Goal: Use online tool/utility: Utilize a website feature to perform a specific function

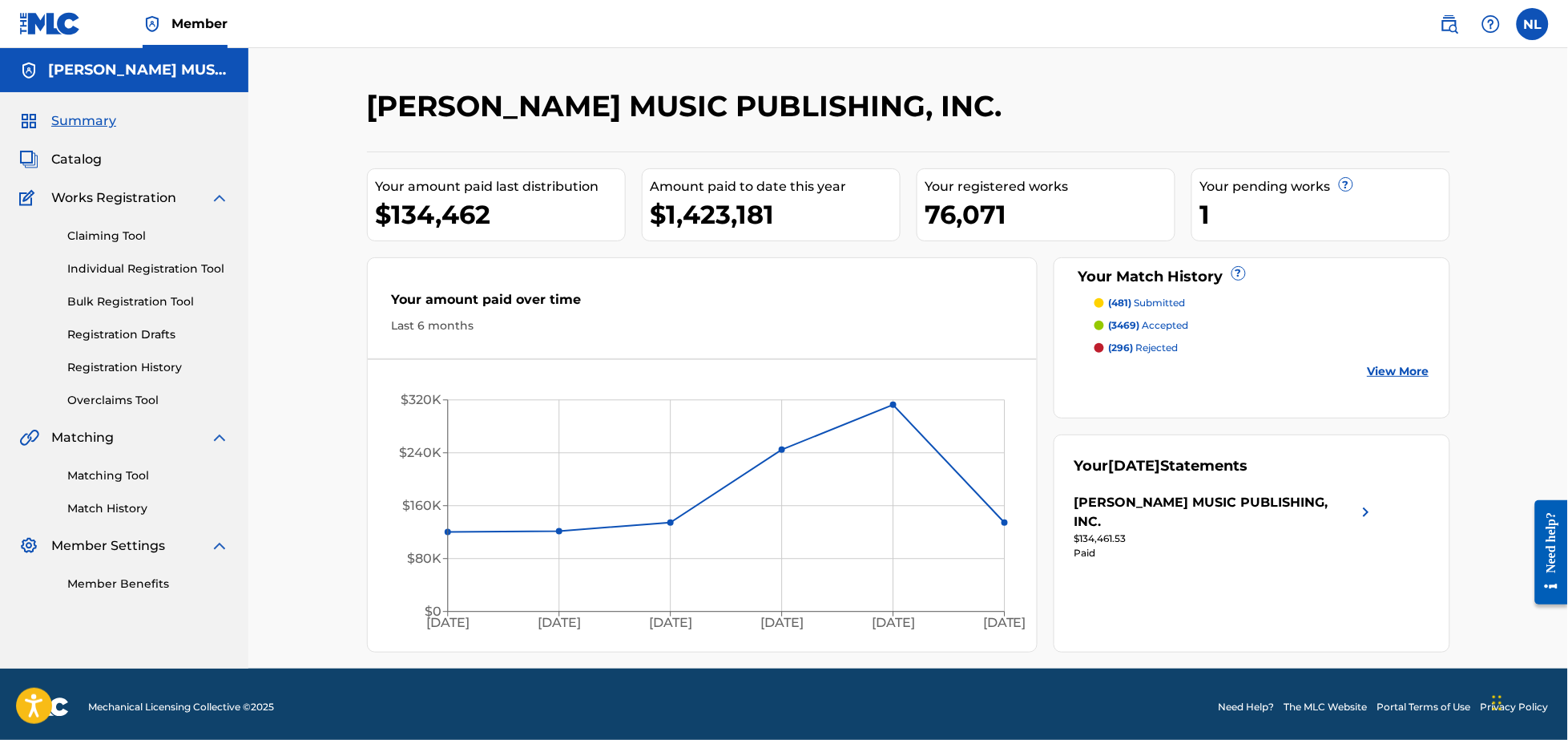
click at [123, 478] on link "Matching Tool" at bounding box center [148, 475] width 162 height 17
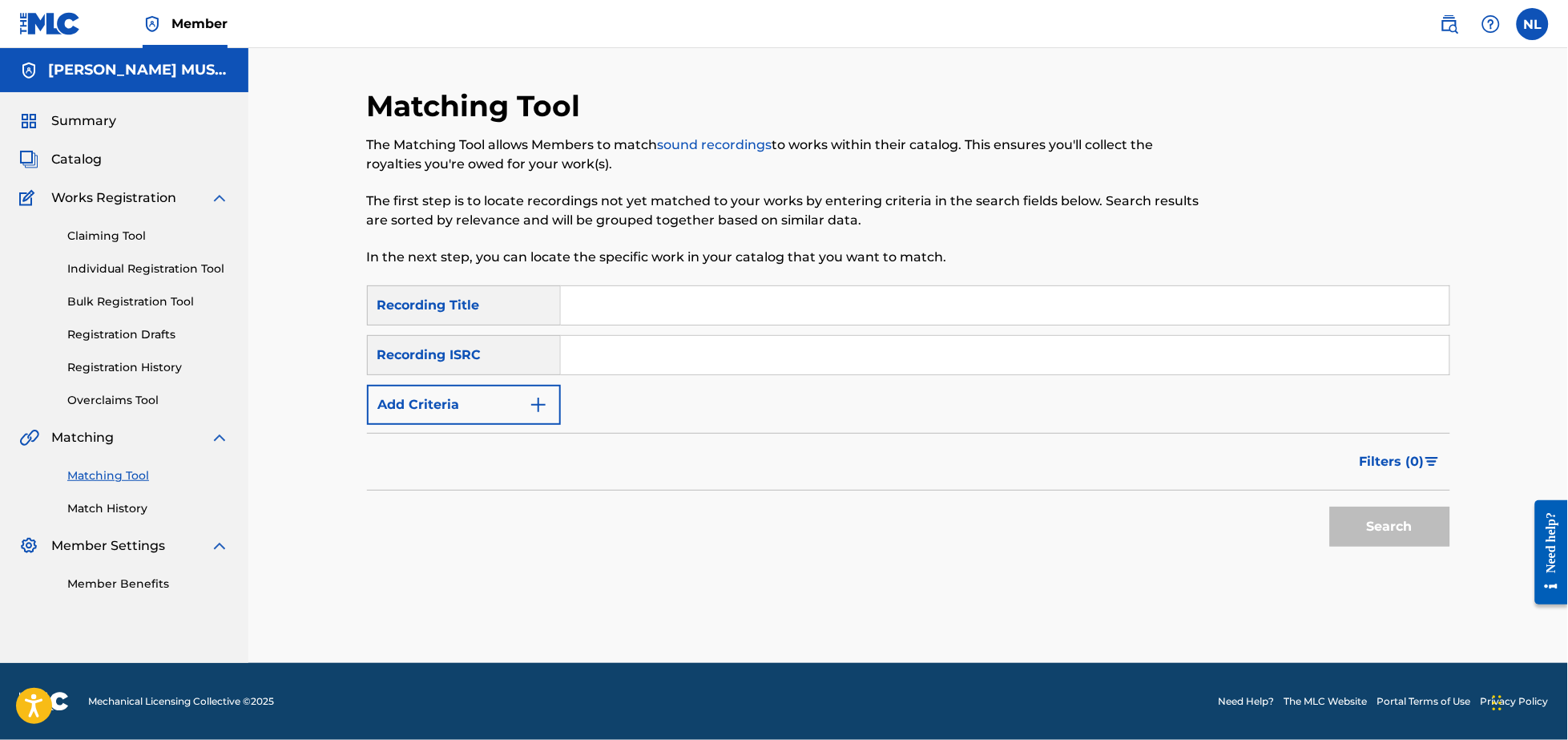
click at [649, 363] on input "Search Form" at bounding box center [1005, 355] width 889 height 38
paste input "MXF119907420"
type input "MXF119907420"
click at [1330, 507] on button "Search" at bounding box center [1390, 527] width 120 height 40
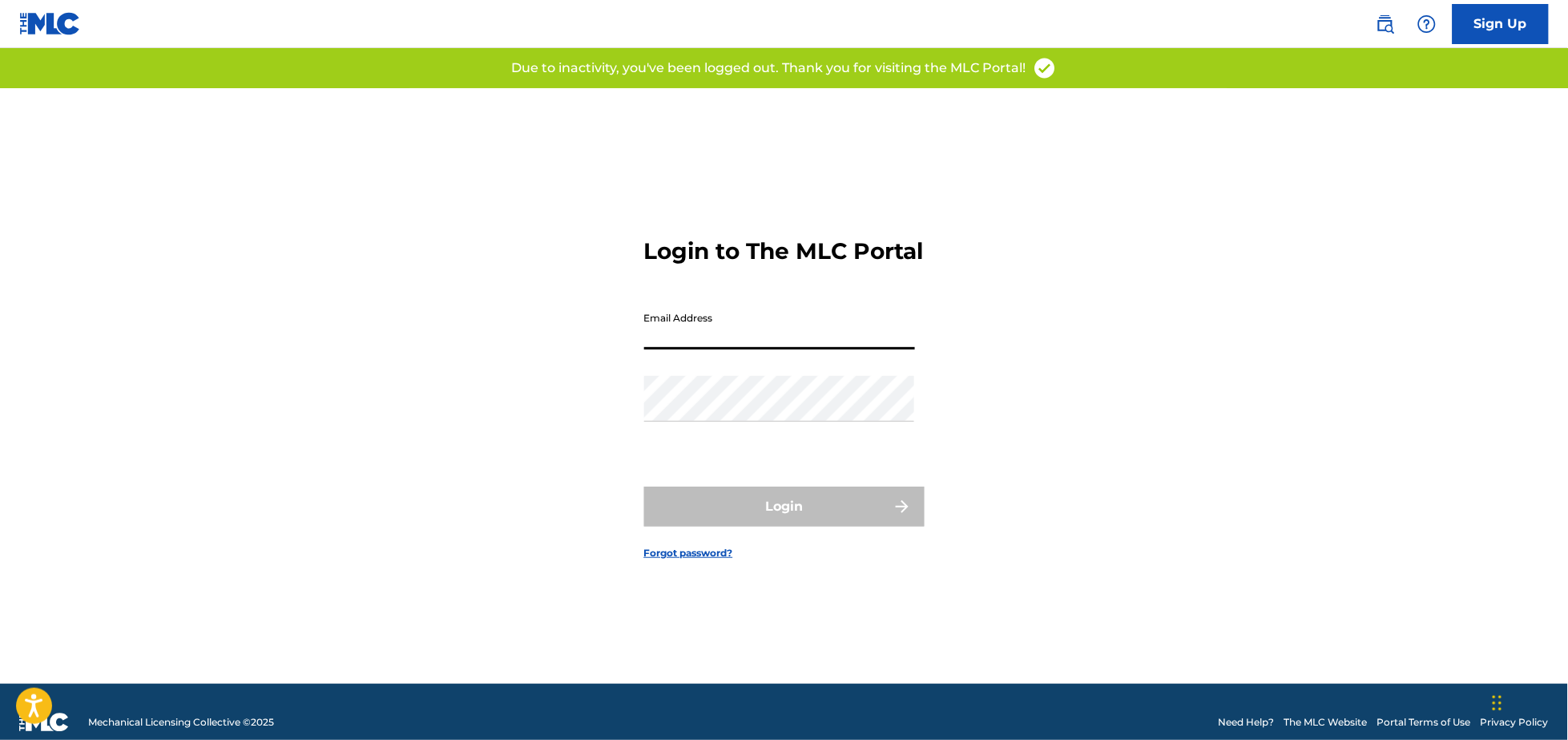
click at [682, 342] on input "Email Address" at bounding box center [779, 326] width 271 height 46
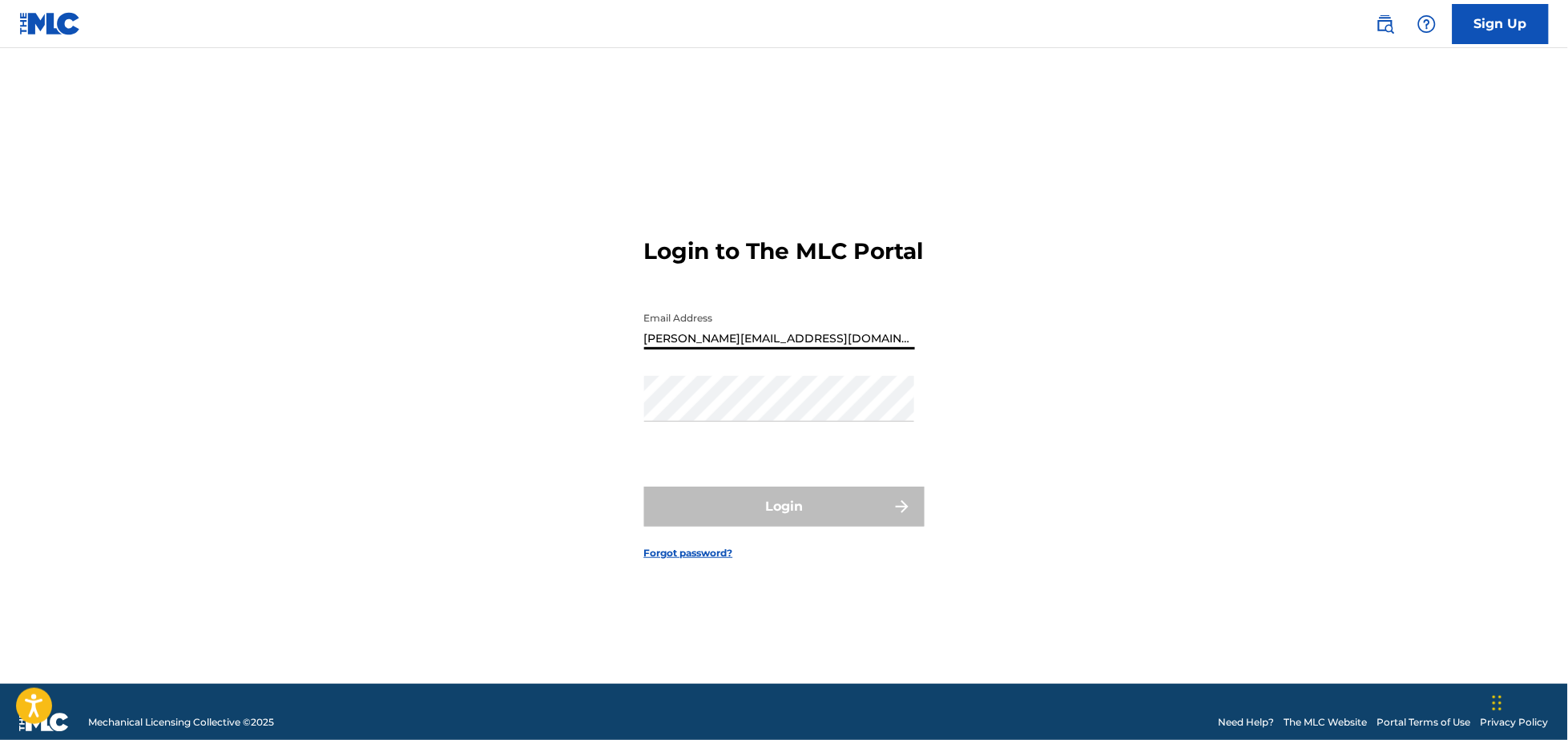
type input "[PERSON_NAME][EMAIL_ADDRESS][DOMAIN_NAME]"
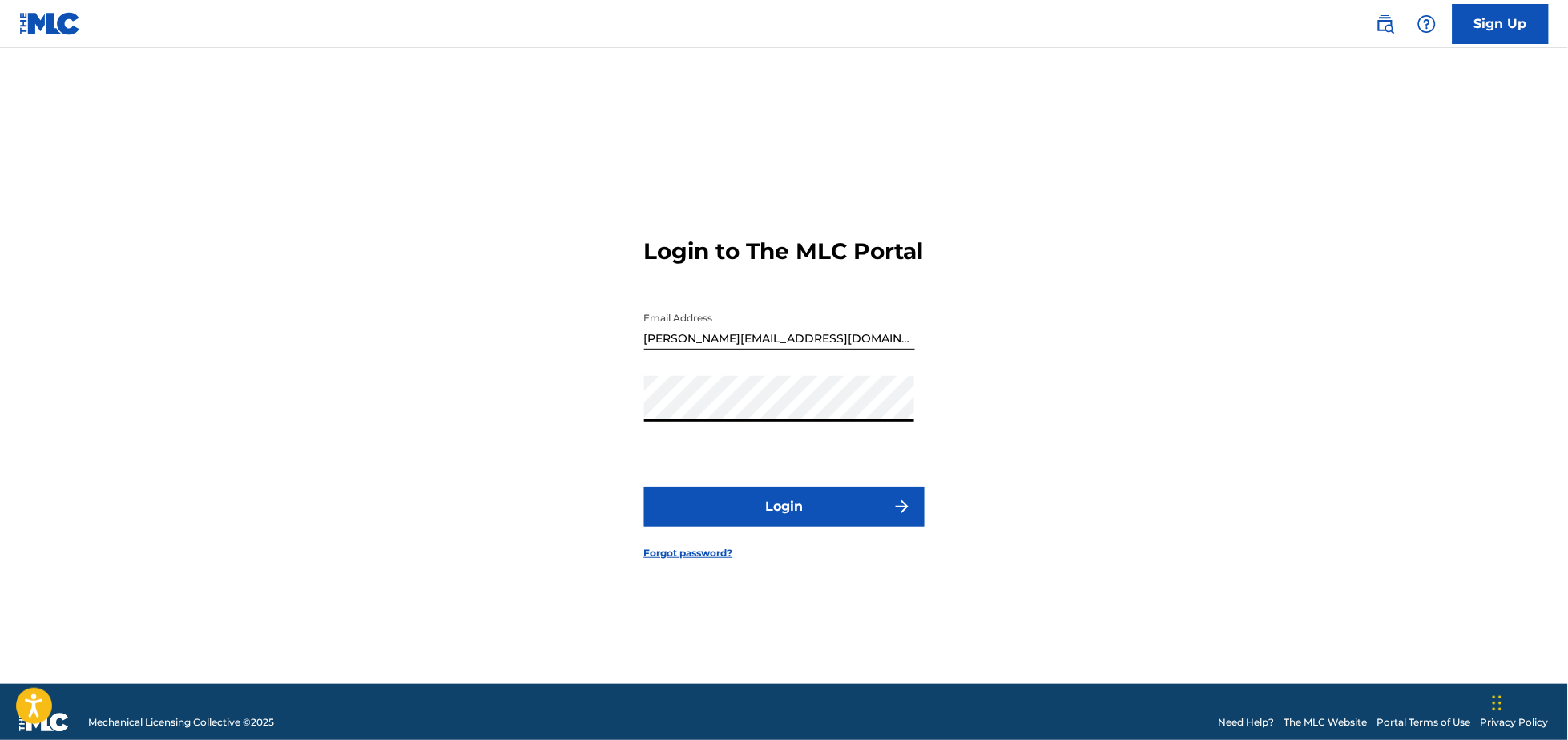
click at [806, 516] on button "Login" at bounding box center [784, 506] width 280 height 40
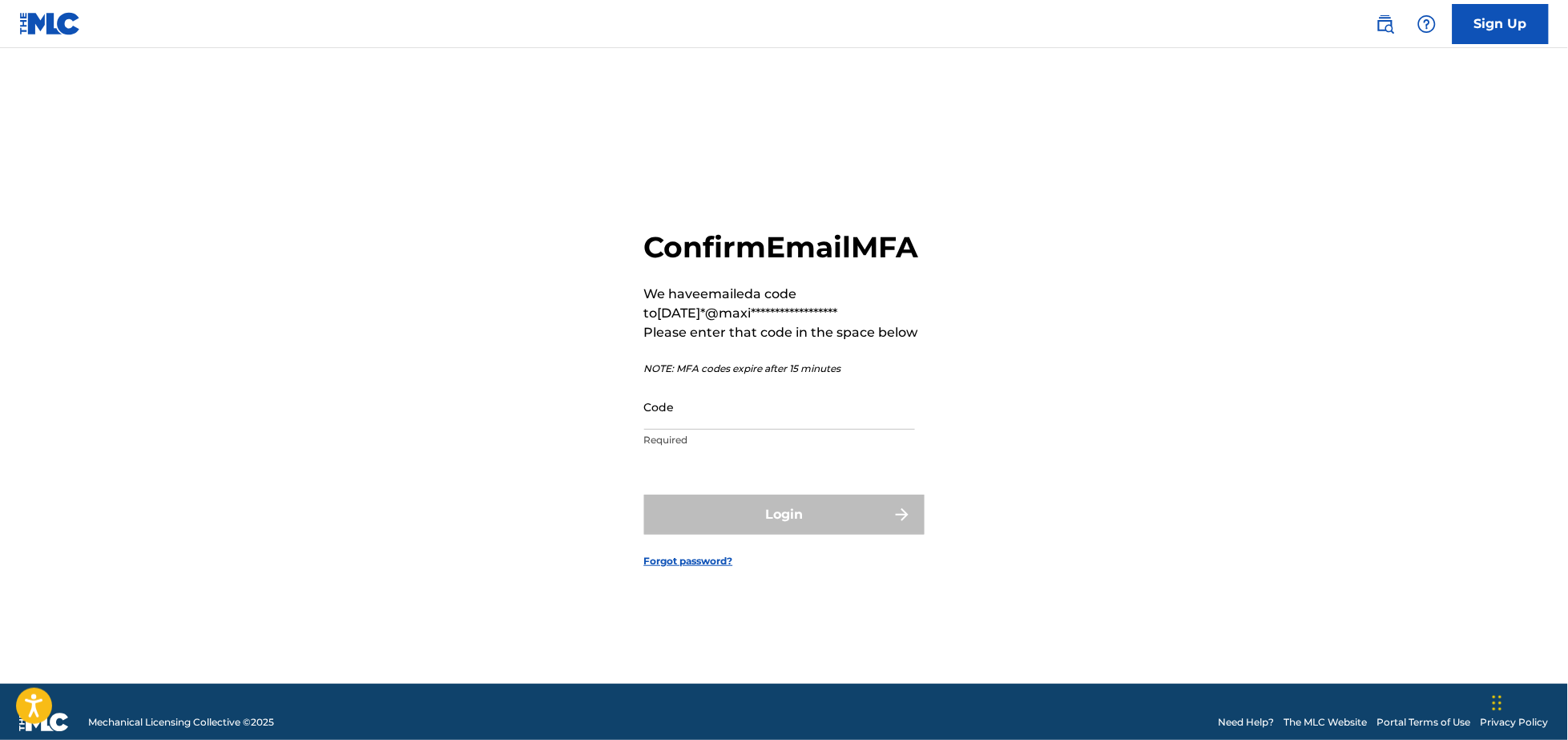
click at [682, 430] on input "Code" at bounding box center [779, 407] width 271 height 46
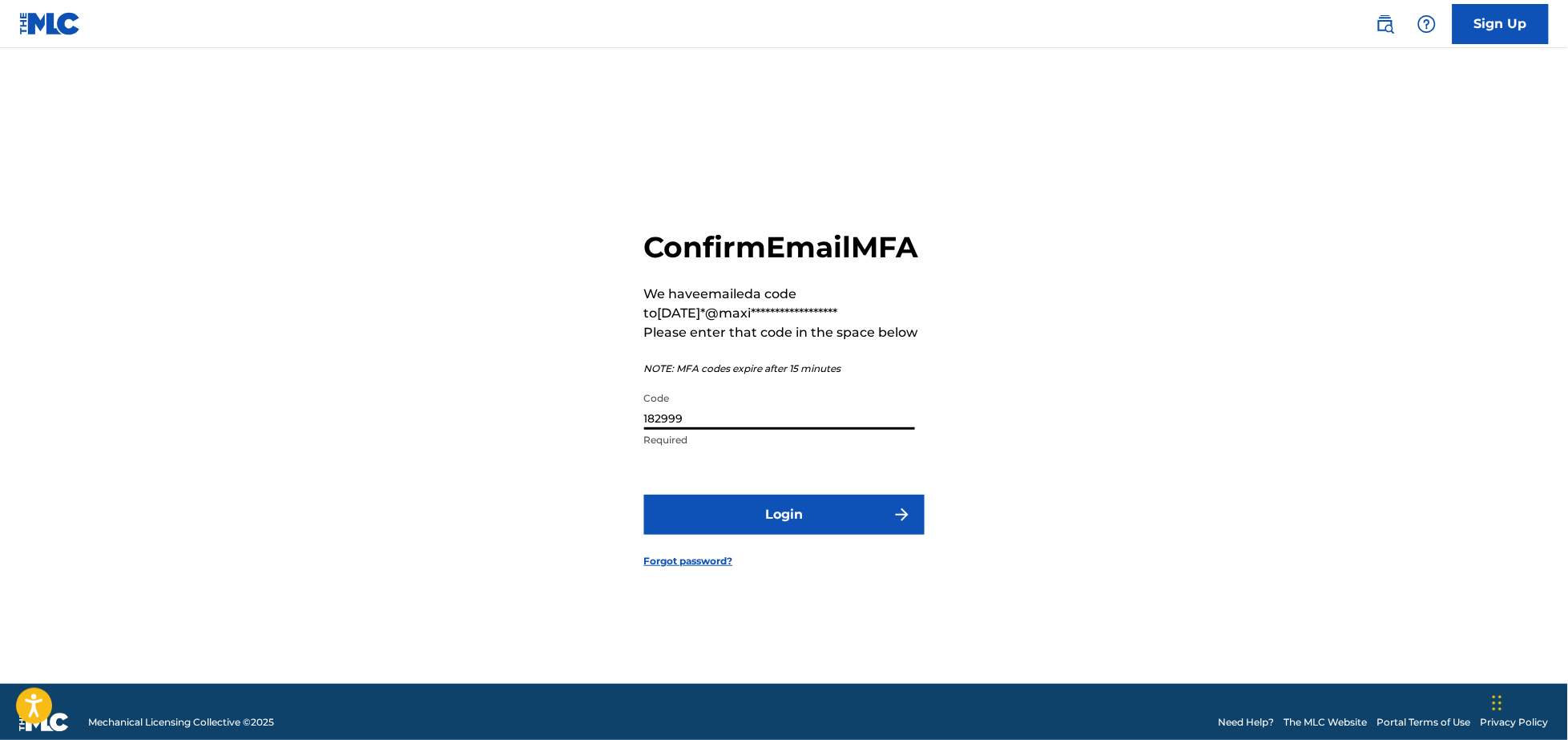
type input "182999"
click at [644, 494] on button "Login" at bounding box center [784, 514] width 280 height 40
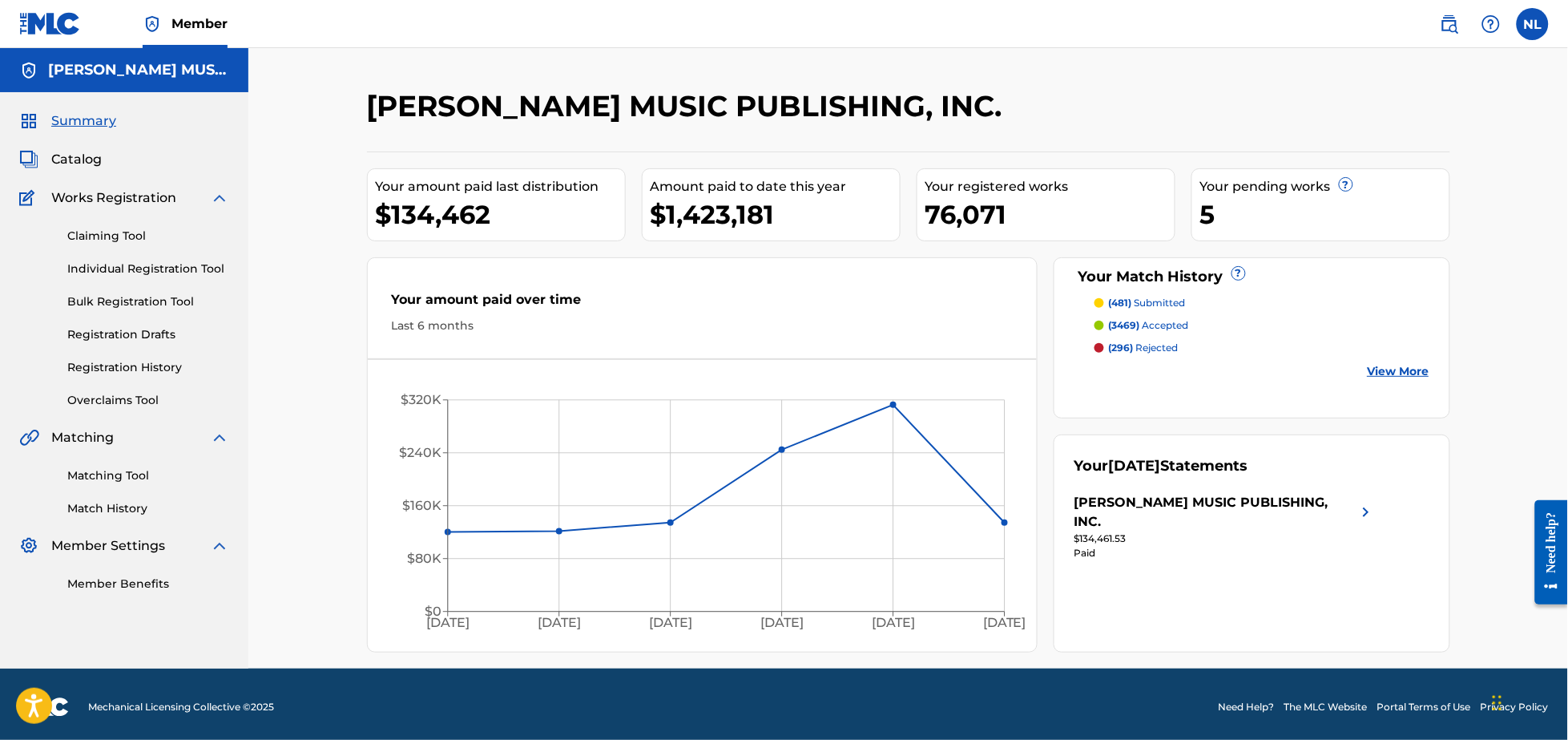
click at [97, 474] on link "Matching Tool" at bounding box center [148, 475] width 162 height 17
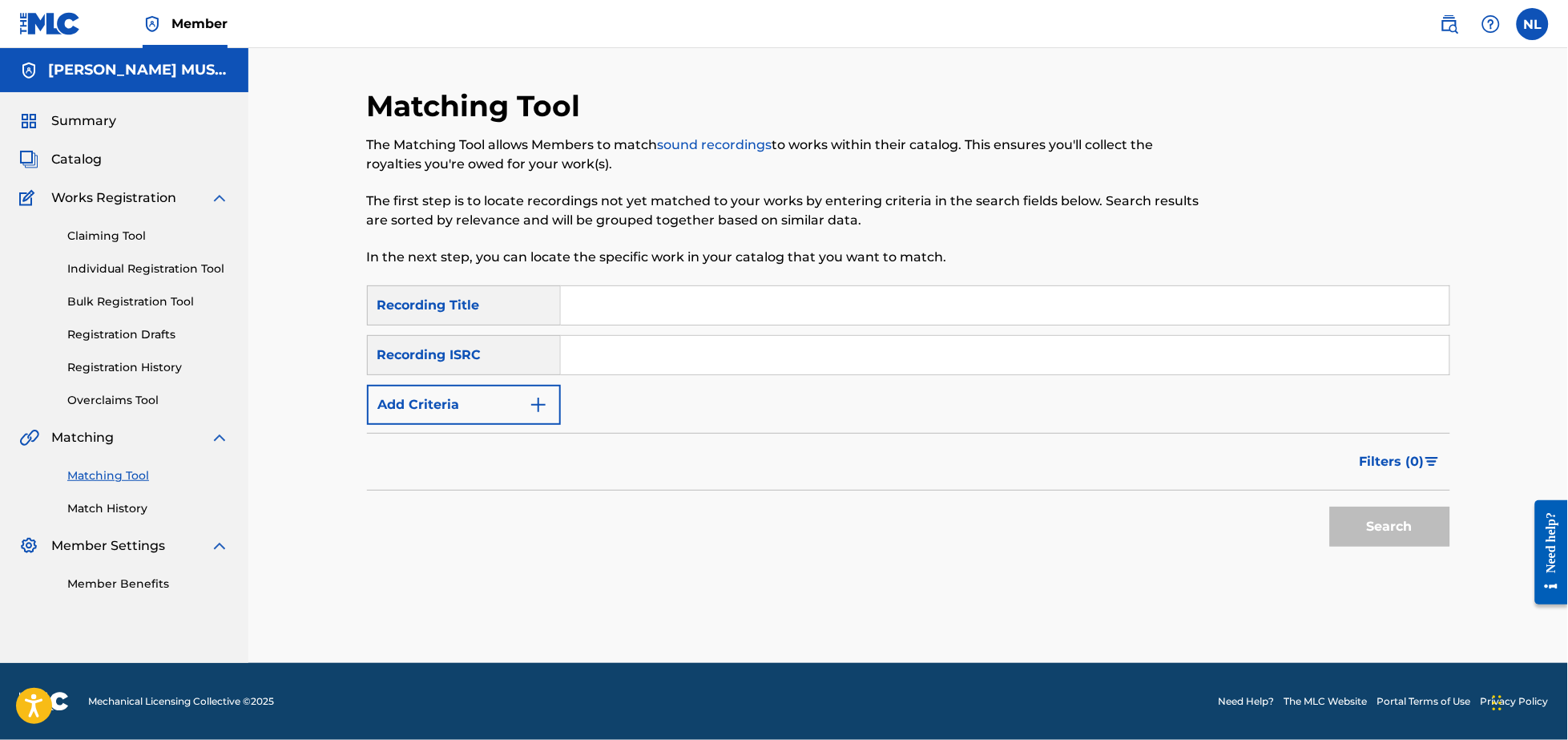
click at [633, 355] on input "Search Form" at bounding box center [1005, 355] width 889 height 38
paste input "MXF119907420"
type input "MXF119907420"
click at [1330, 507] on button "Search" at bounding box center [1390, 527] width 120 height 40
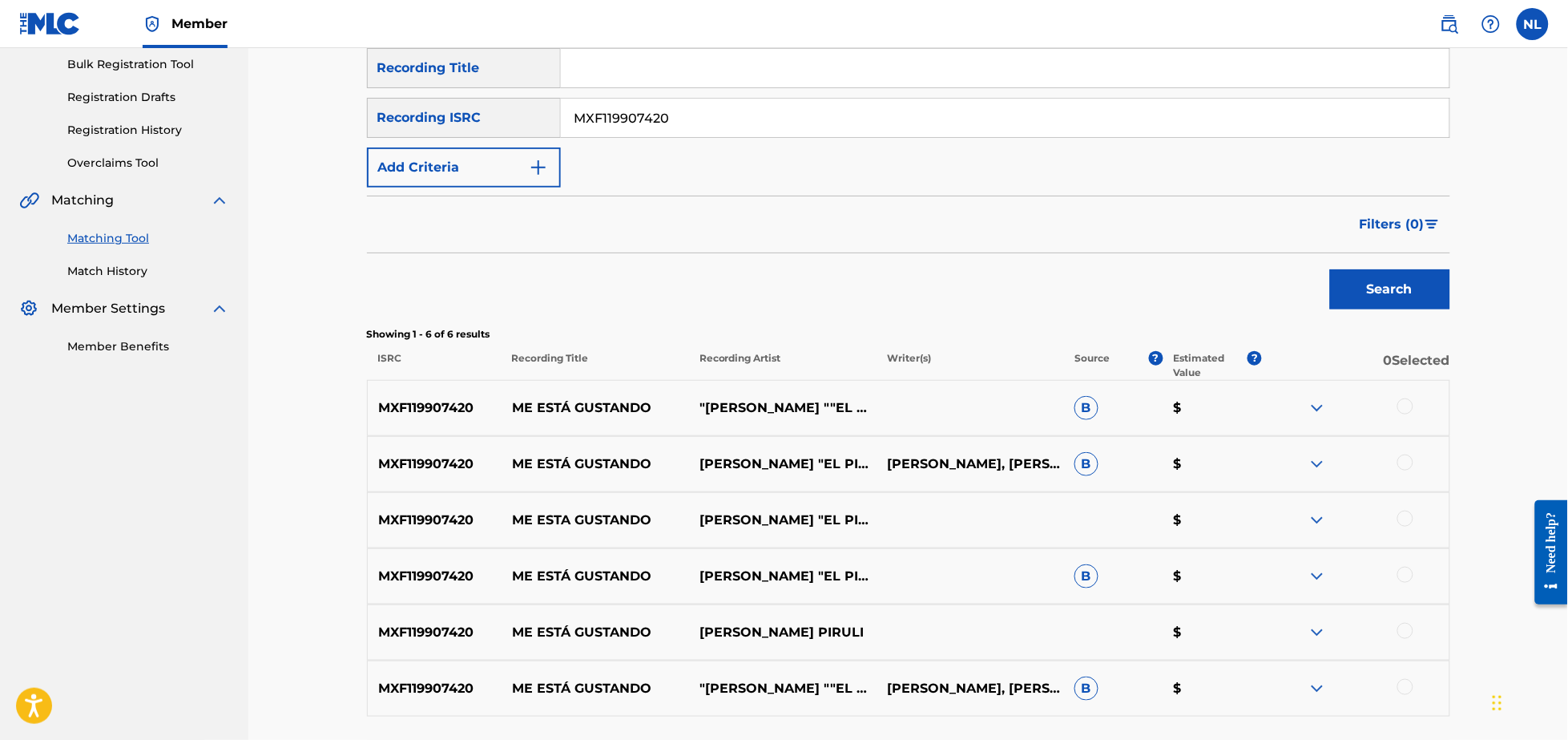
scroll to position [371, 0]
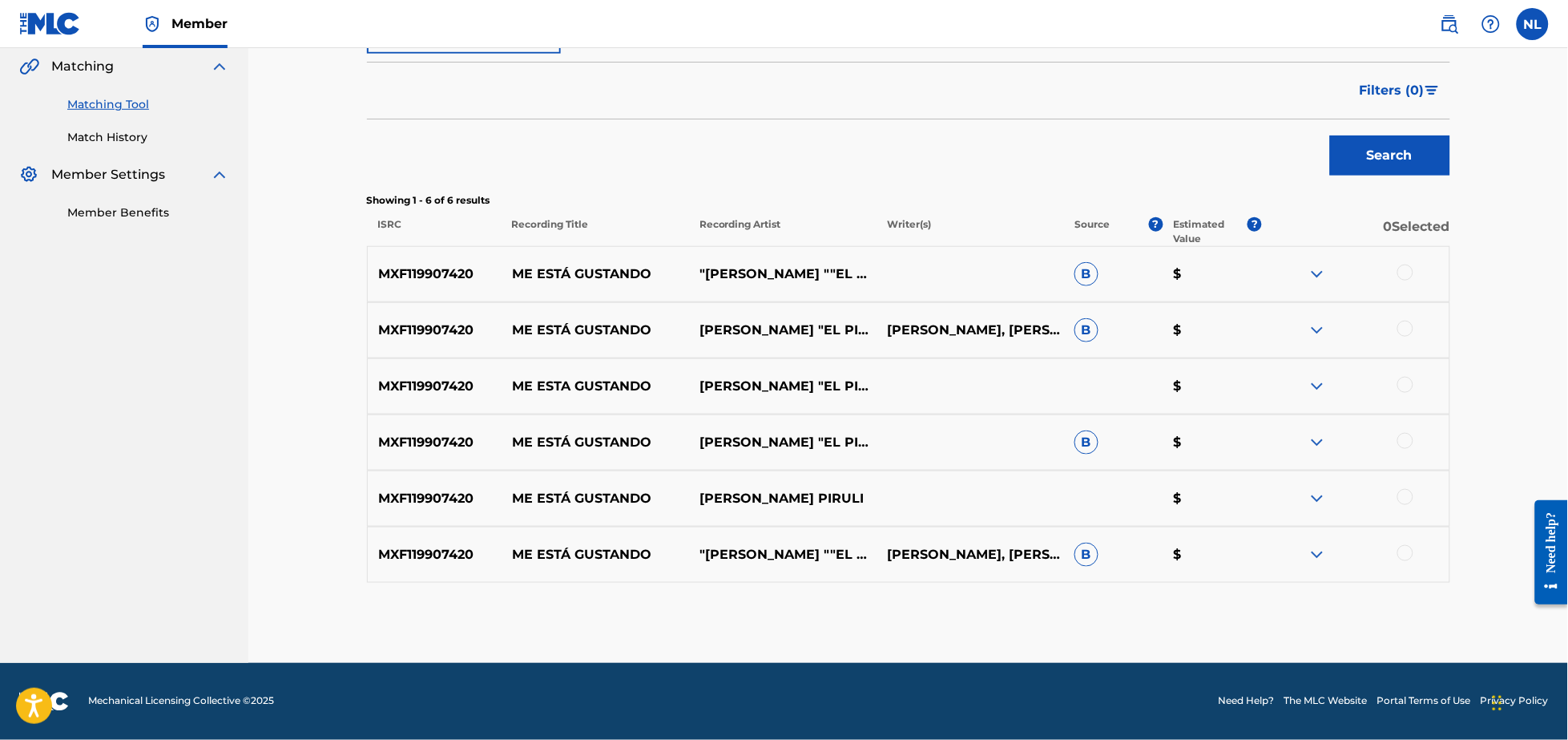
click at [1407, 557] on div at bounding box center [1405, 553] width 16 height 16
click at [1406, 499] on div at bounding box center [1405, 496] width 16 height 16
click at [1402, 439] on div at bounding box center [1405, 441] width 16 height 16
click at [1409, 387] on div at bounding box center [1405, 384] width 16 height 16
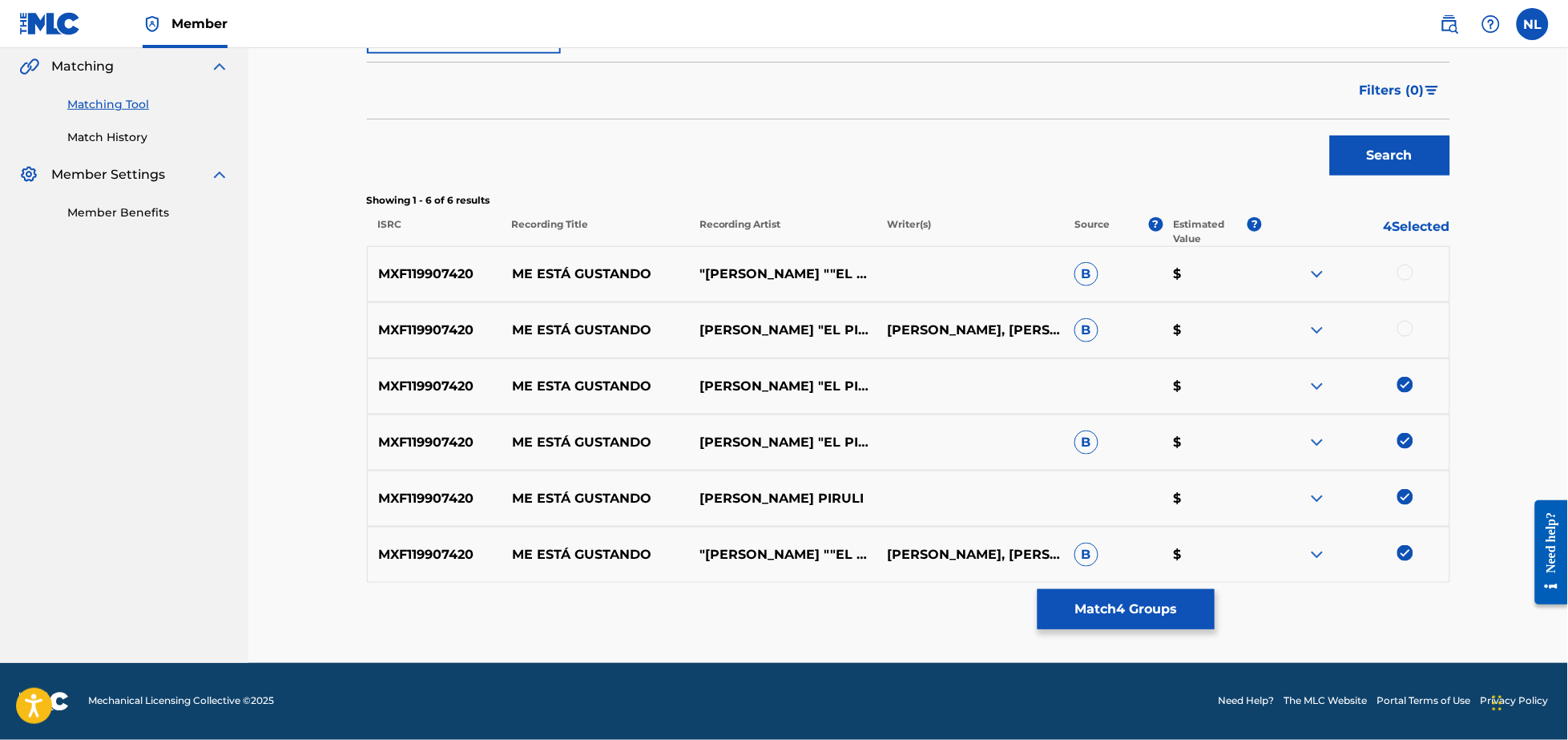
click at [1409, 333] on div at bounding box center [1405, 328] width 16 height 16
click at [1403, 270] on div at bounding box center [1405, 272] width 16 height 16
click at [1130, 607] on button "Match 6 Groups" at bounding box center [1126, 609] width 177 height 40
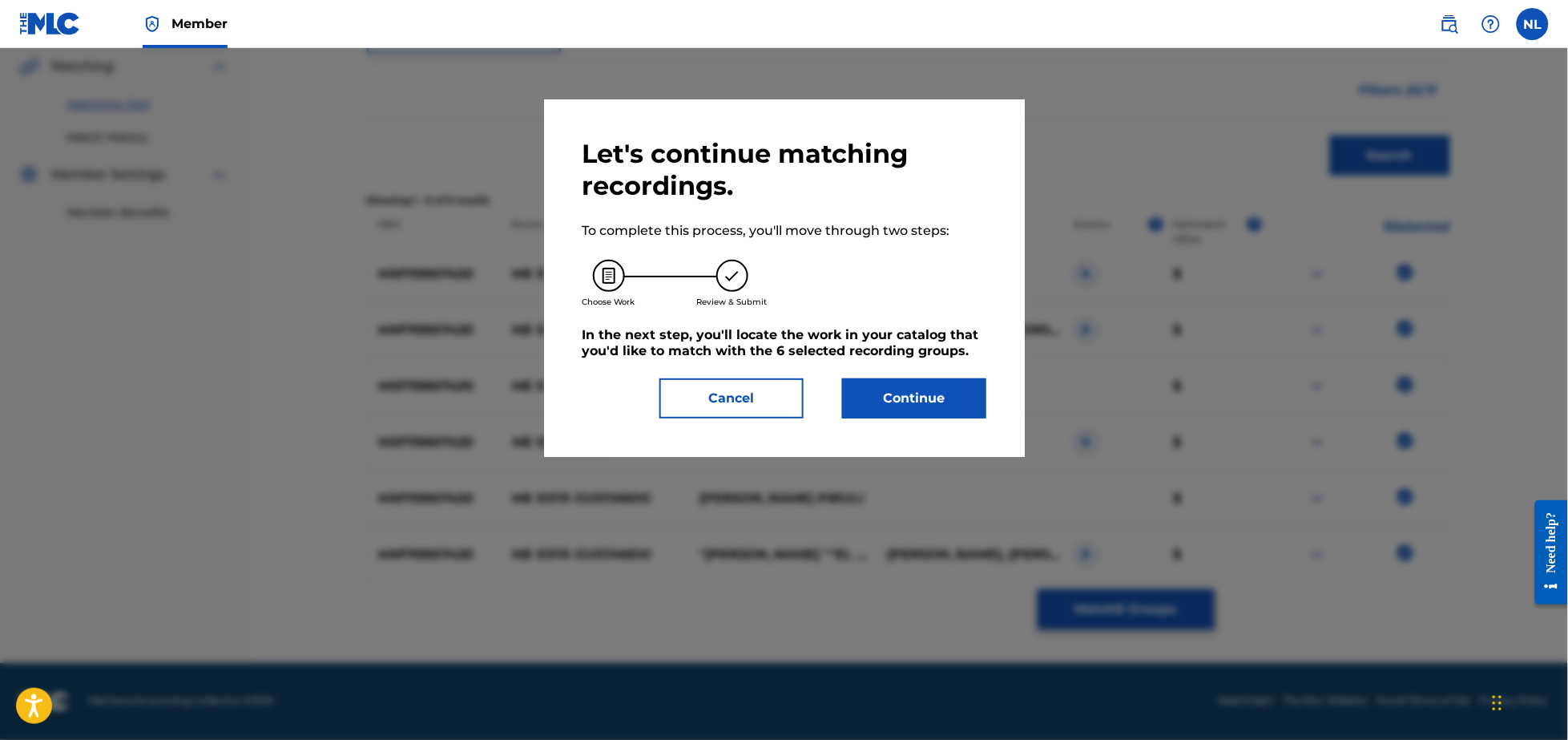
click at [898, 402] on button "Continue" at bounding box center [915, 398] width 144 height 40
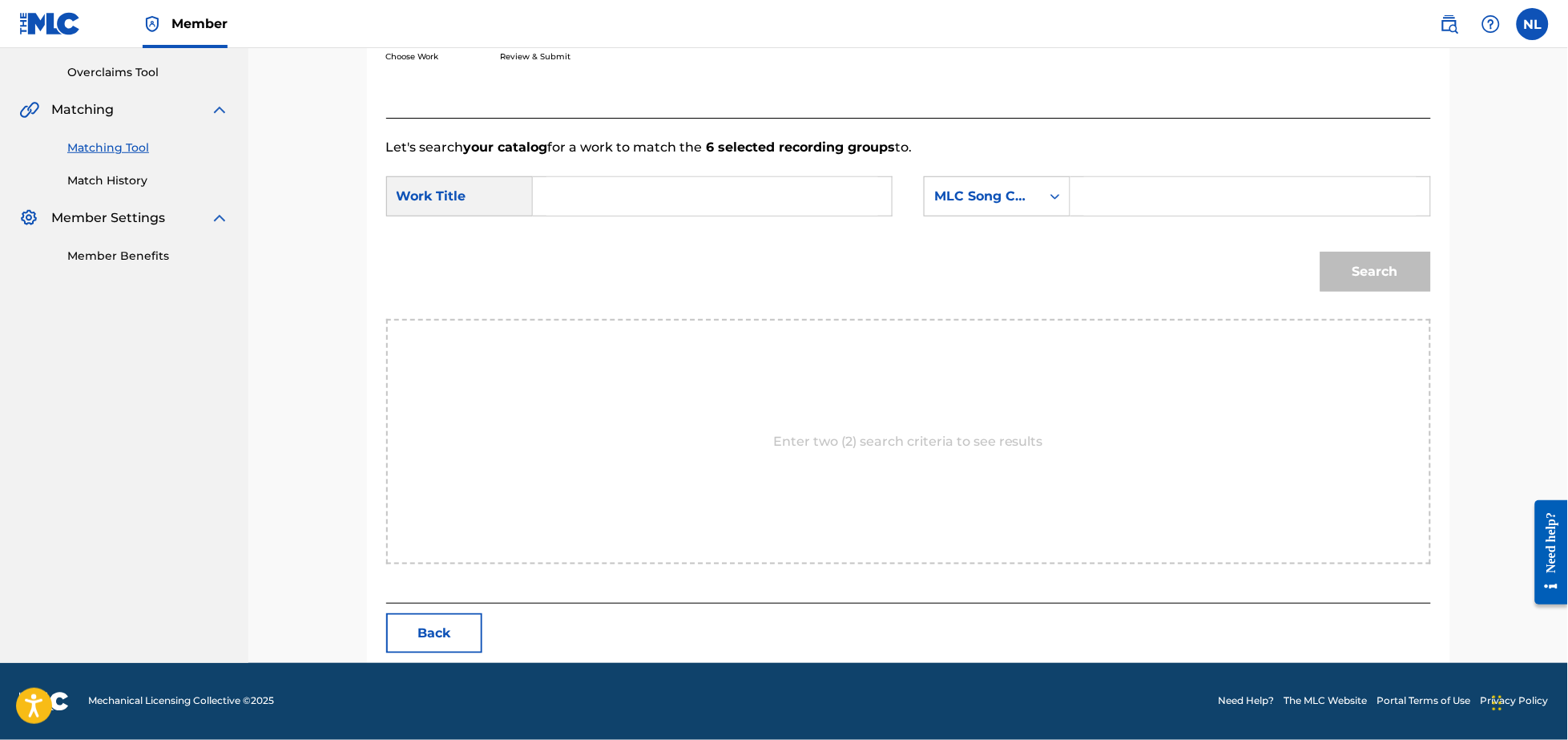
scroll to position [327, 0]
click at [685, 193] on input "Search Form" at bounding box center [712, 197] width 332 height 38
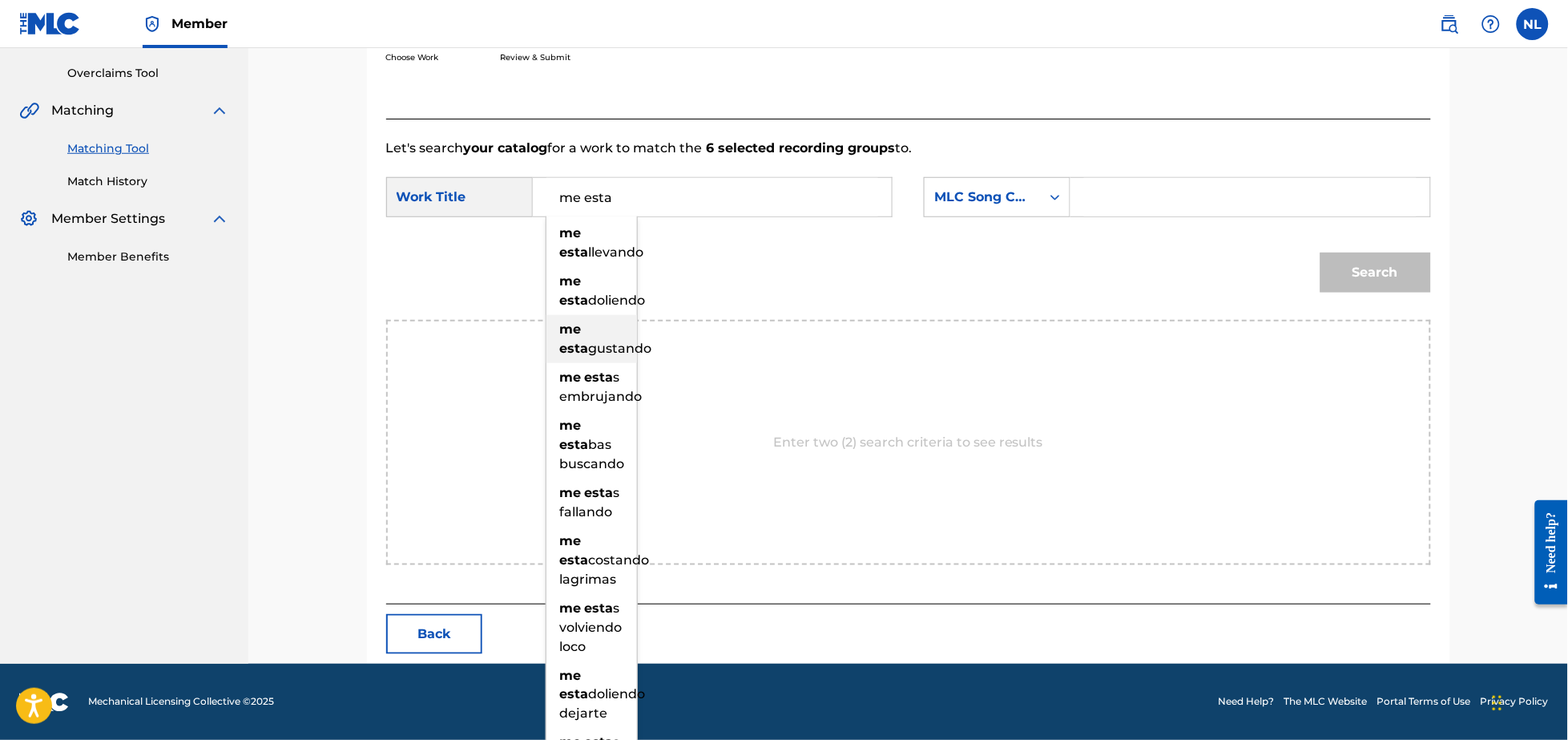
click at [578, 338] on div "me esta gustando" at bounding box center [591, 339] width 90 height 48
type input "me esta gustando"
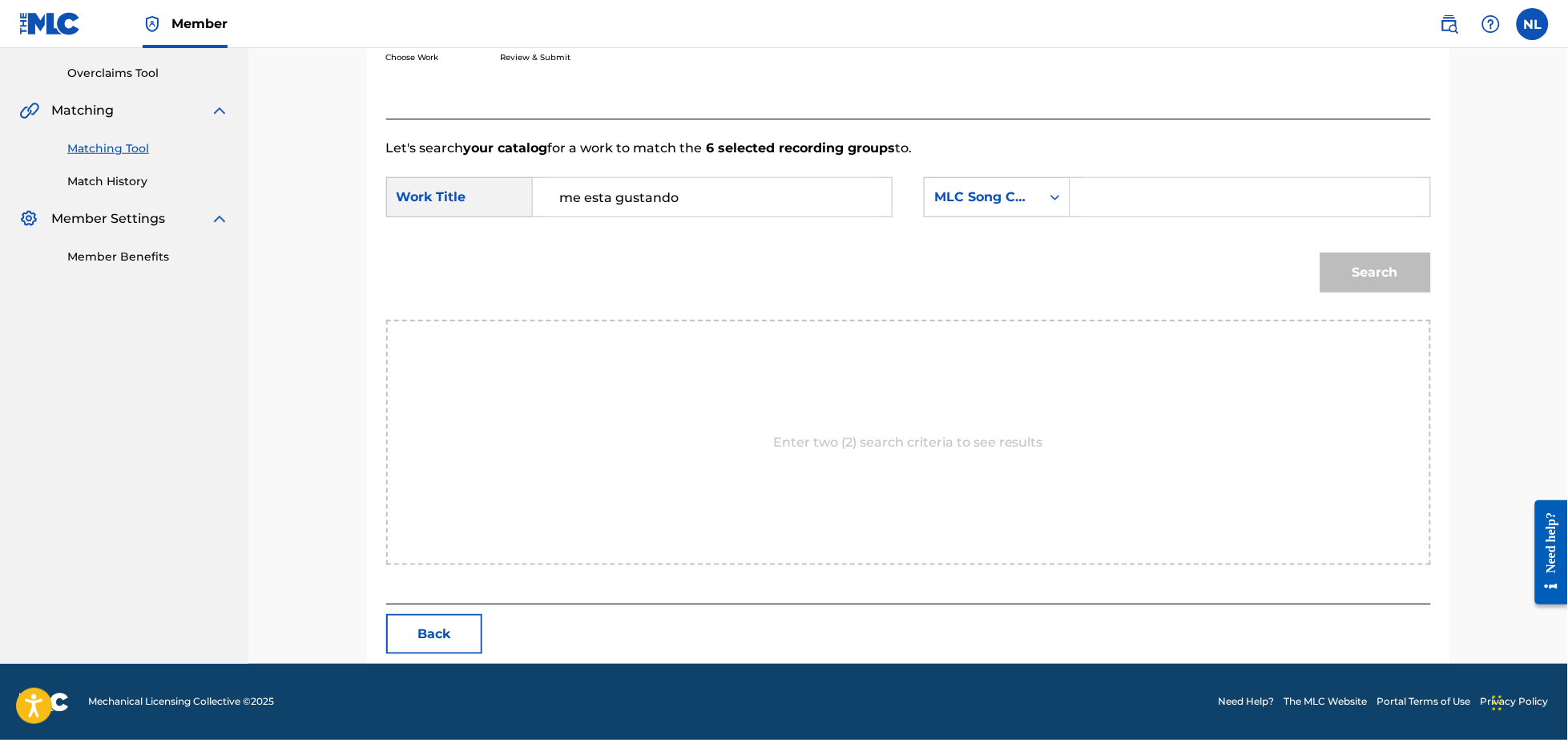
click at [1143, 195] on input "Search Form" at bounding box center [1250, 197] width 332 height 38
click at [1157, 187] on input "Search Form" at bounding box center [1250, 197] width 332 height 38
paste input "M28317"
type input "M28317"
click at [1320, 252] on button "Search" at bounding box center [1375, 272] width 110 height 40
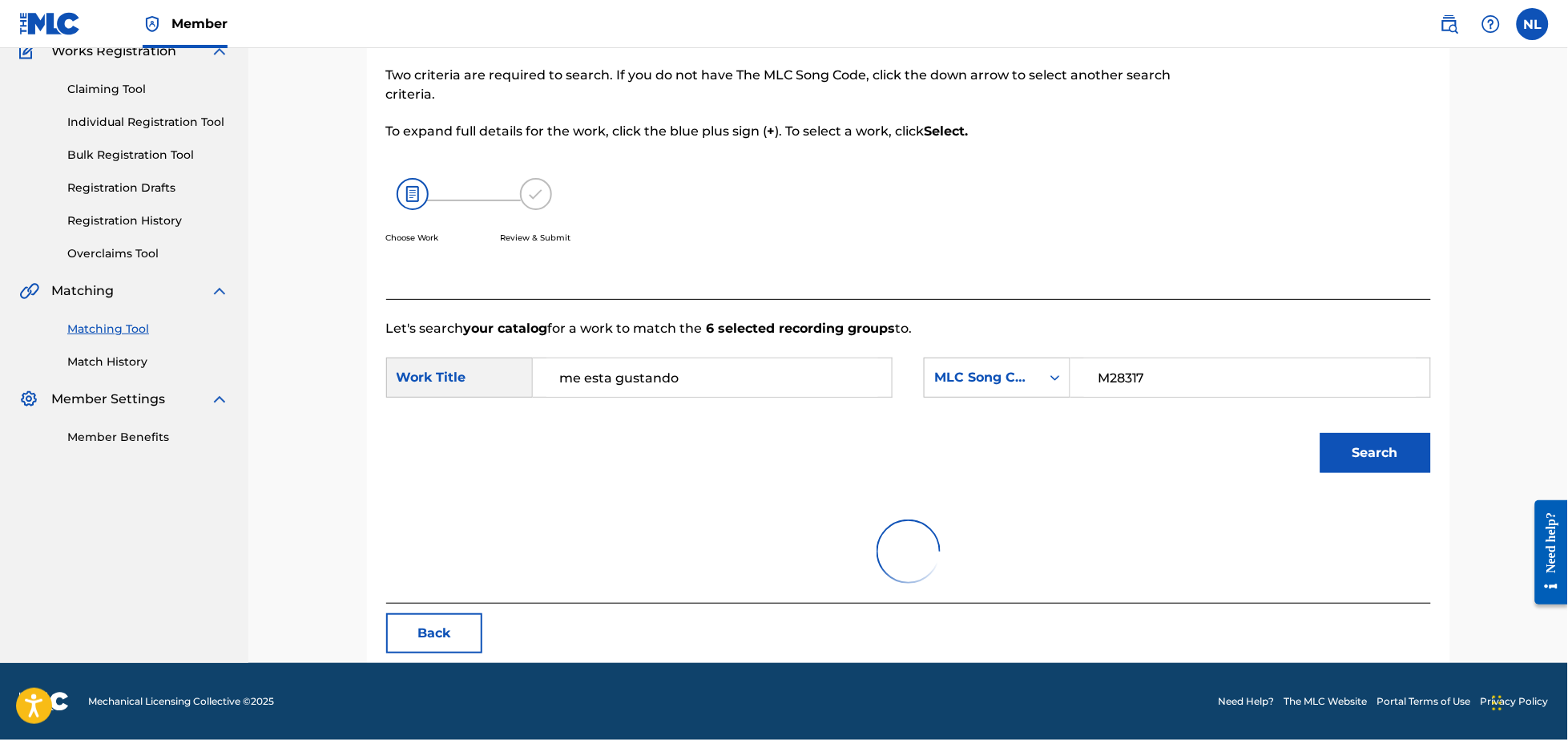
scroll to position [280, 0]
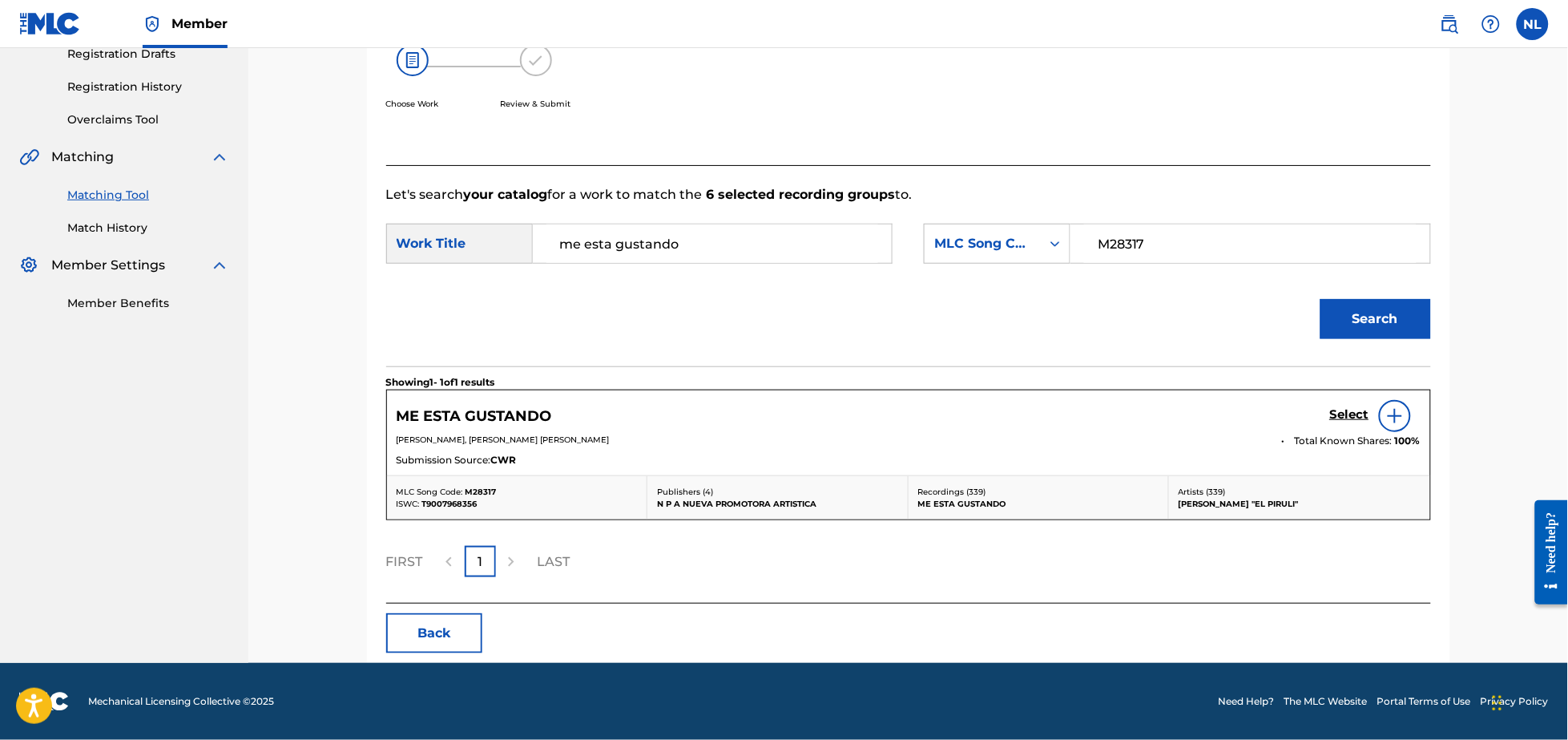
click at [1391, 416] on img at bounding box center [1395, 416] width 19 height 19
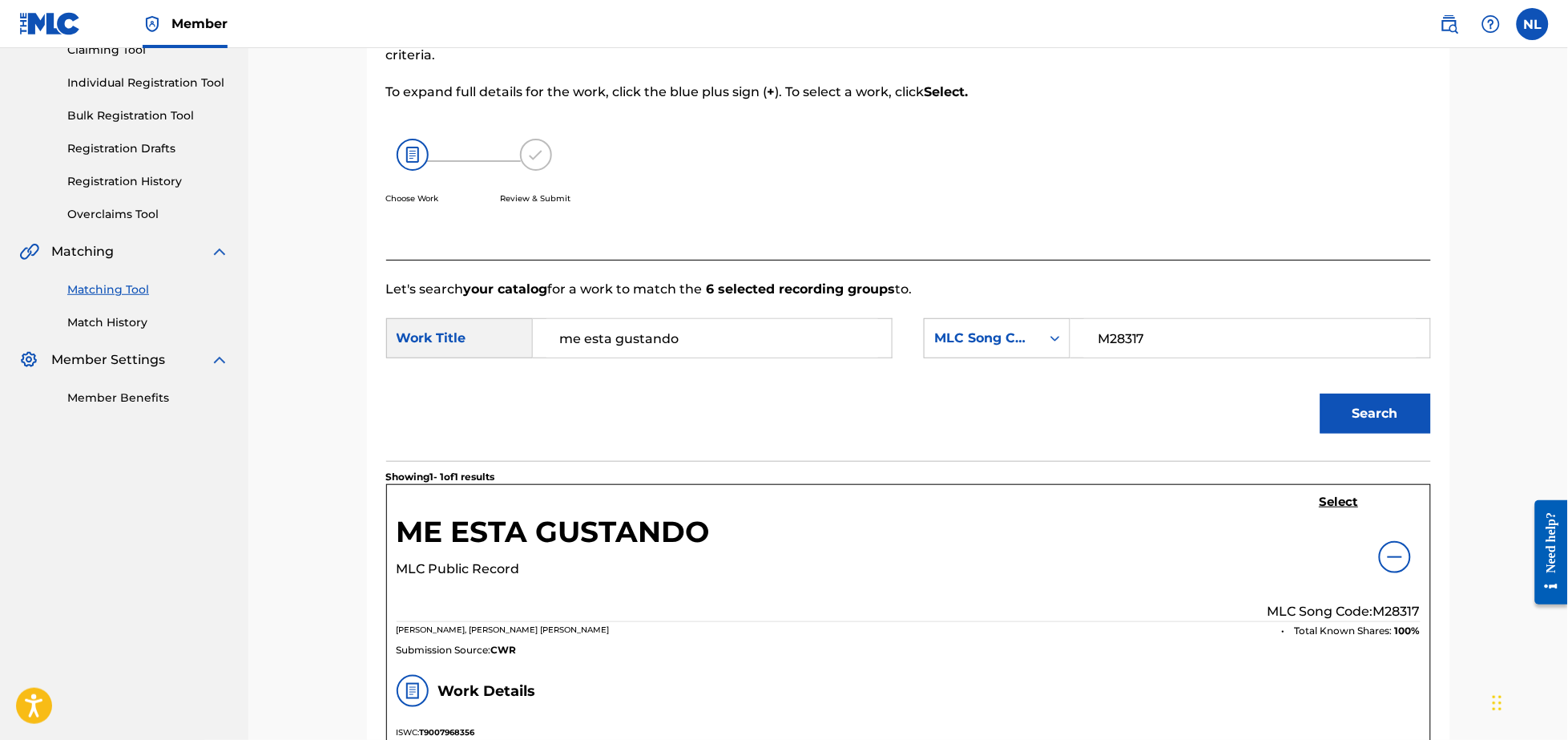
scroll to position [105, 0]
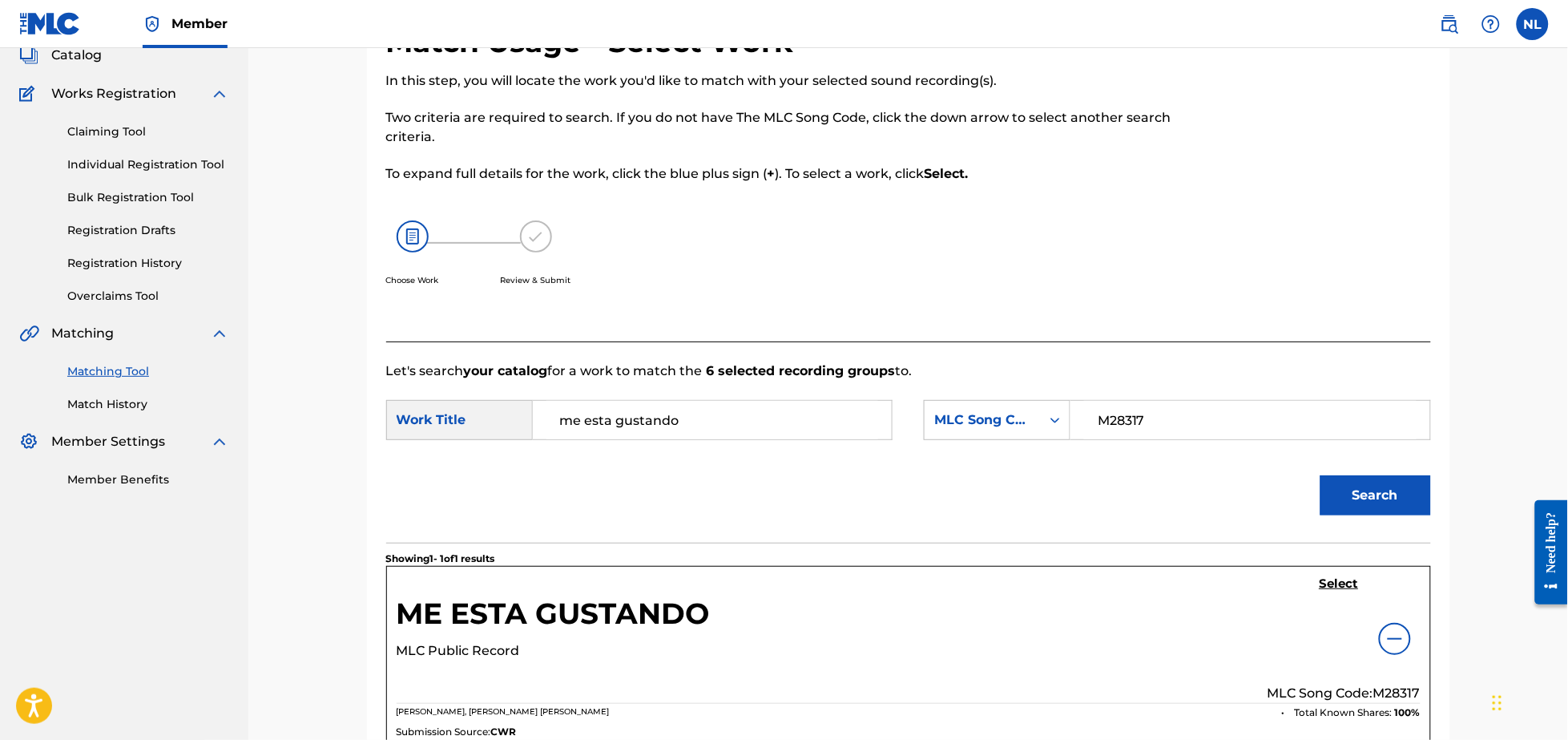
click at [1334, 577] on h5 "Select" at bounding box center [1338, 584] width 39 height 15
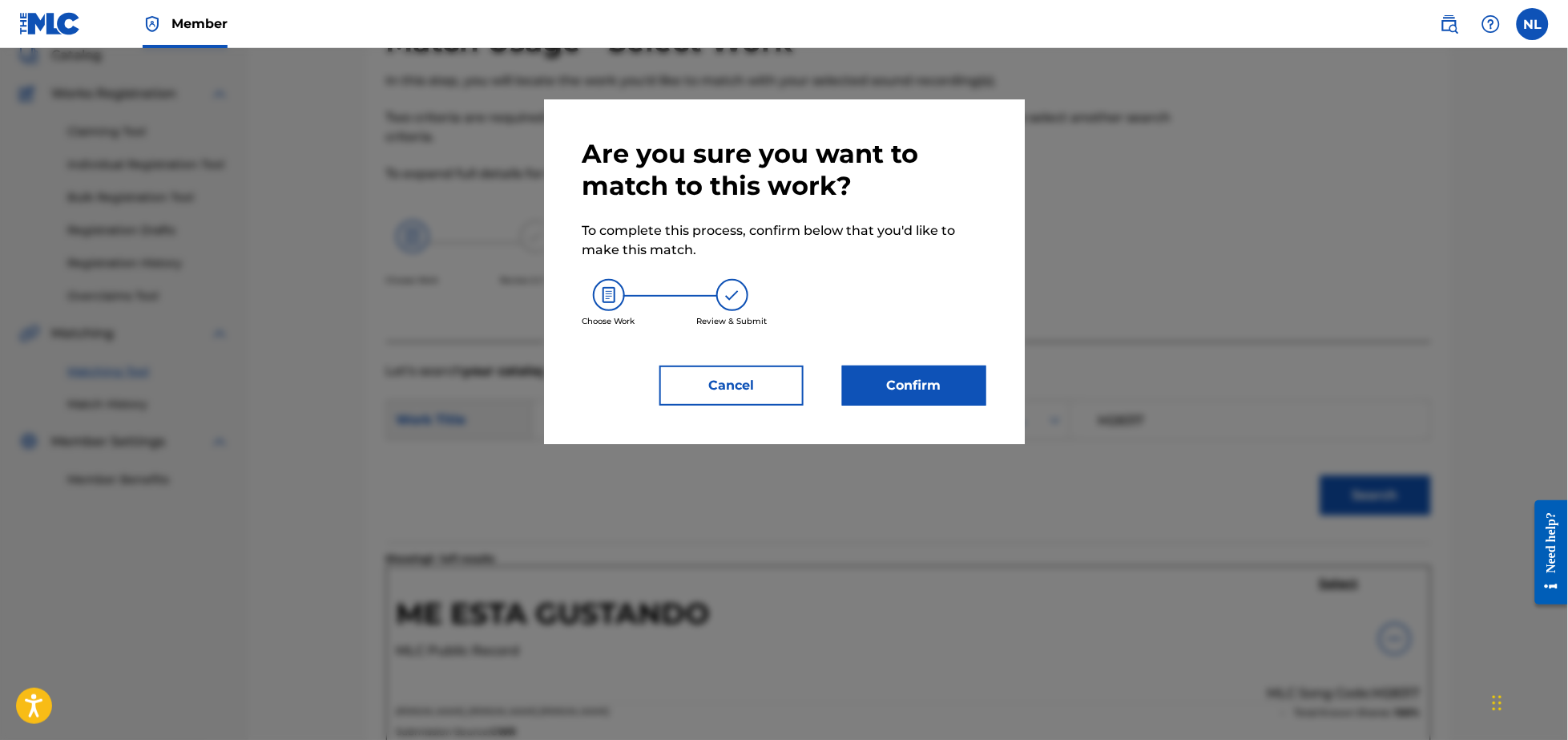
click at [920, 378] on button "Confirm" at bounding box center [915, 386] width 144 height 40
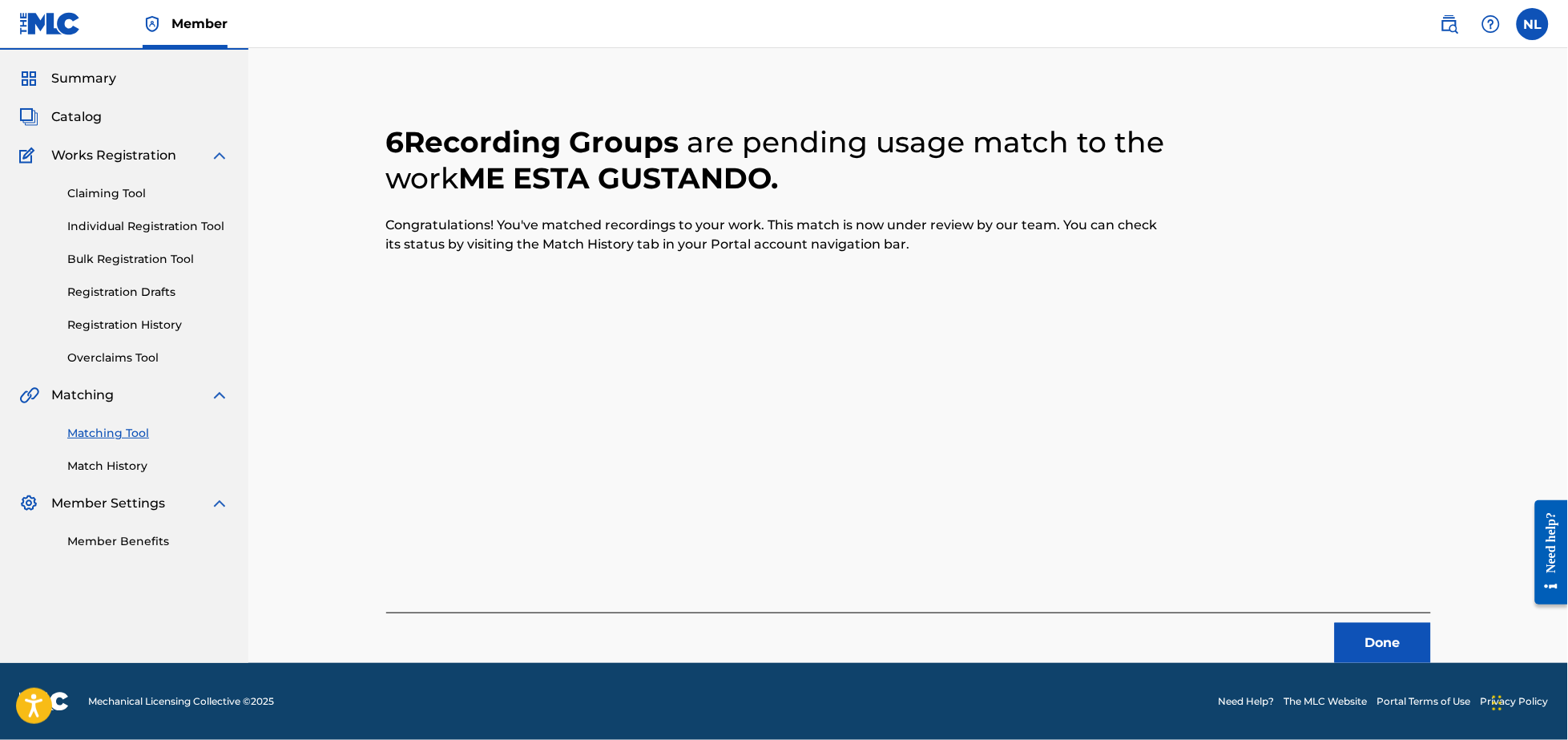
scroll to position [42, 0]
click at [182, 20] on span "Member" at bounding box center [200, 23] width 56 height 18
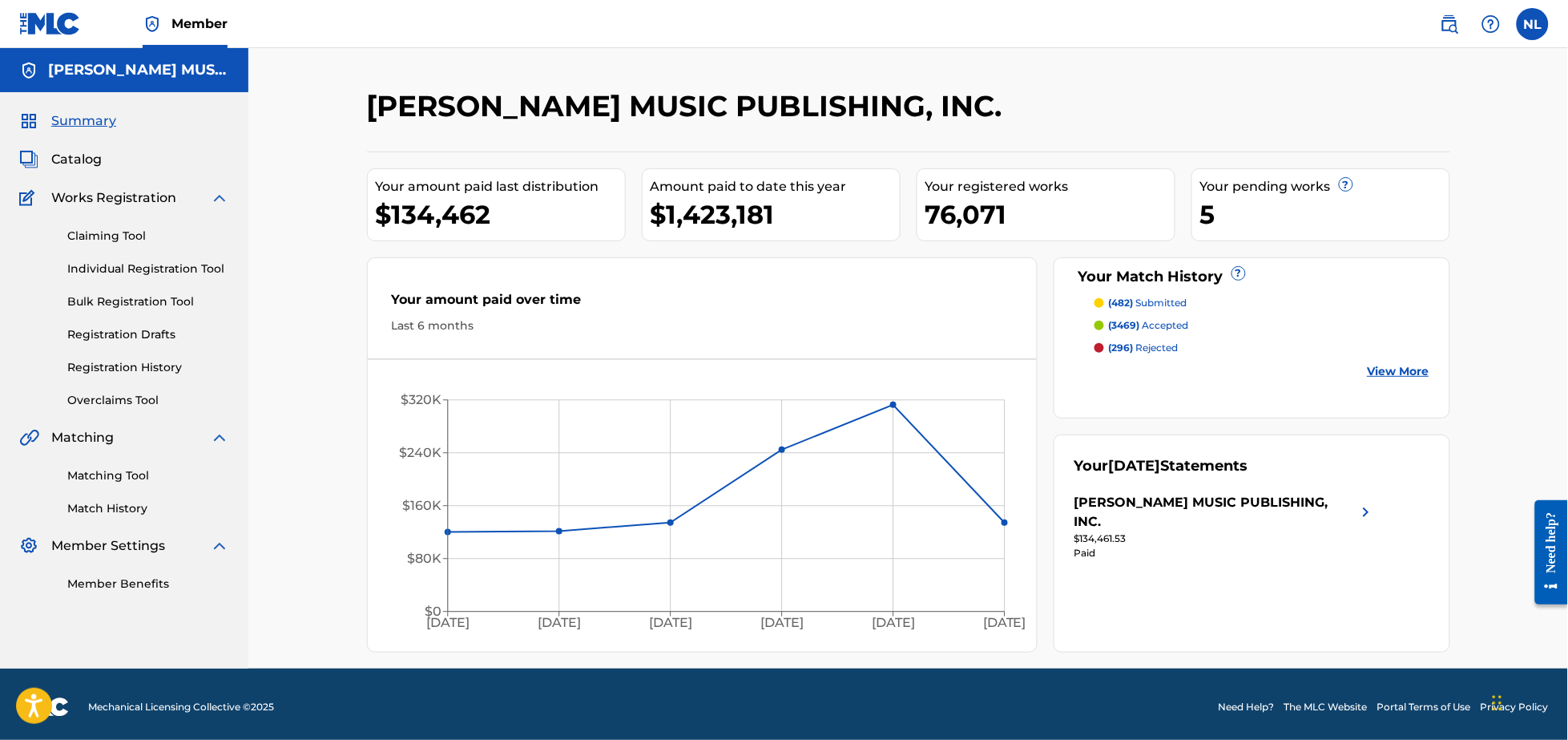
click at [101, 475] on link "Matching Tool" at bounding box center [148, 475] width 162 height 17
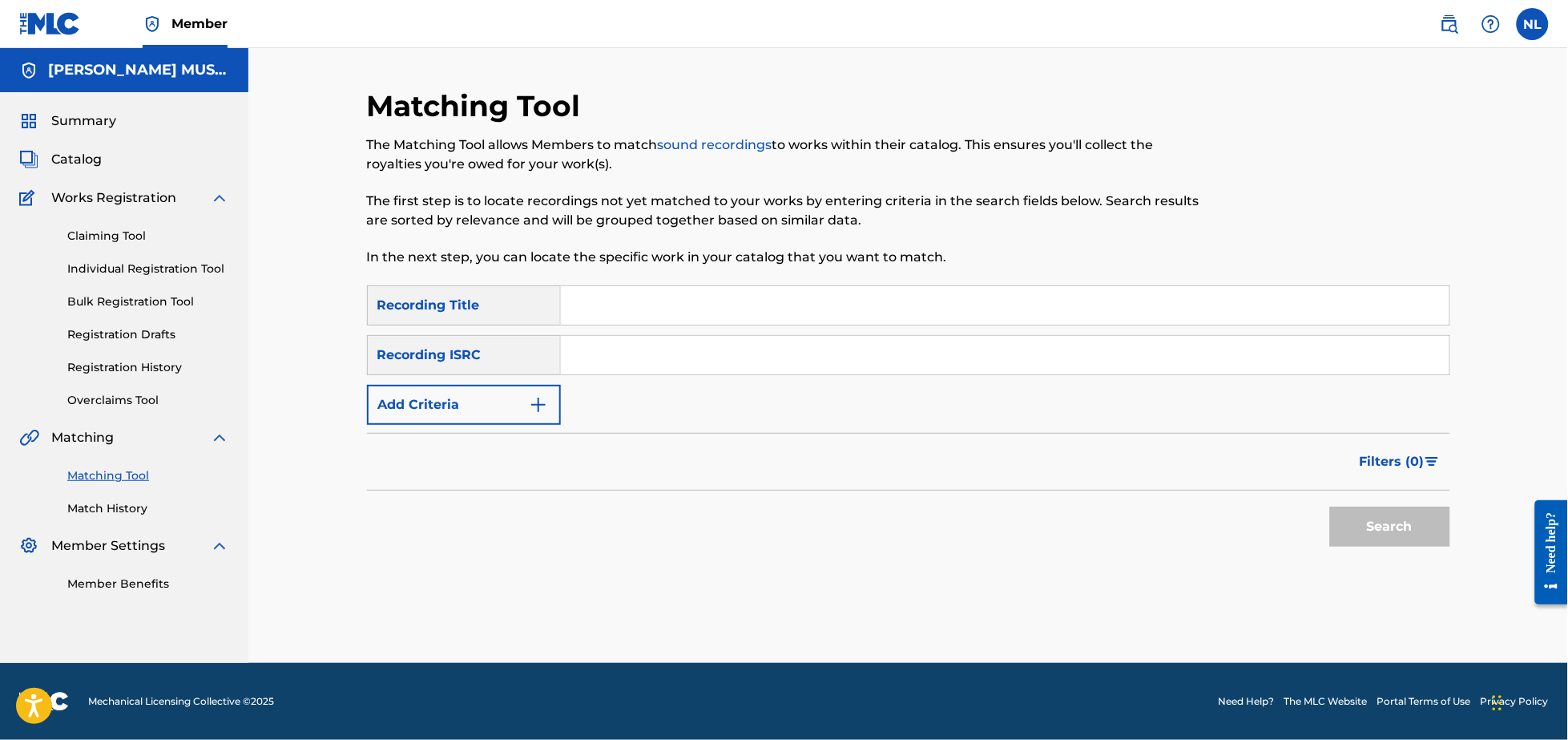
click at [692, 357] on input "Search Form" at bounding box center [1005, 355] width 889 height 38
paste input "GTA012502332"
type input "GTA012502332"
click at [1330, 507] on button "Search" at bounding box center [1390, 527] width 120 height 40
